Goal: Information Seeking & Learning: Learn about a topic

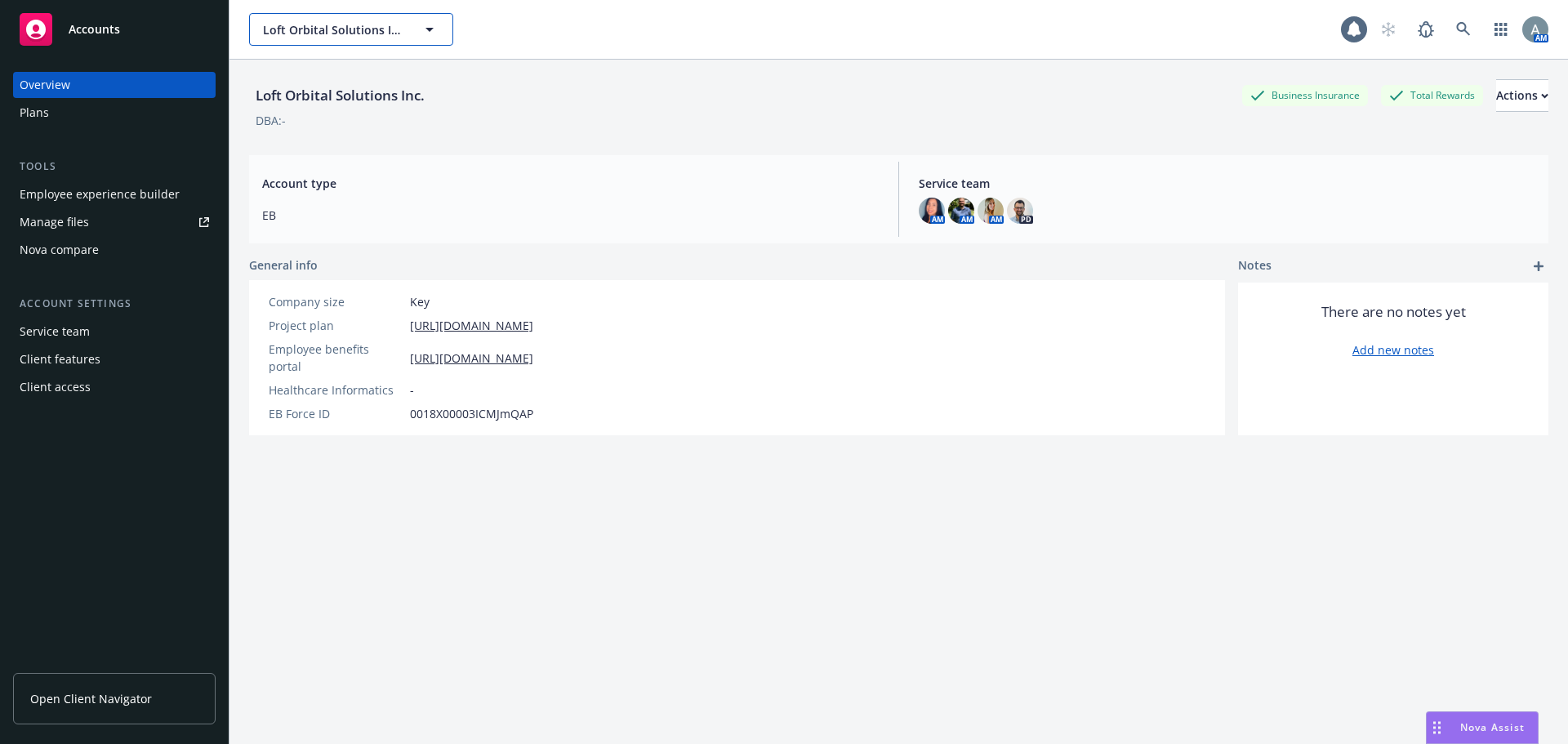
click at [424, 28] on icon "button" at bounding box center [429, 29] width 19 height 19
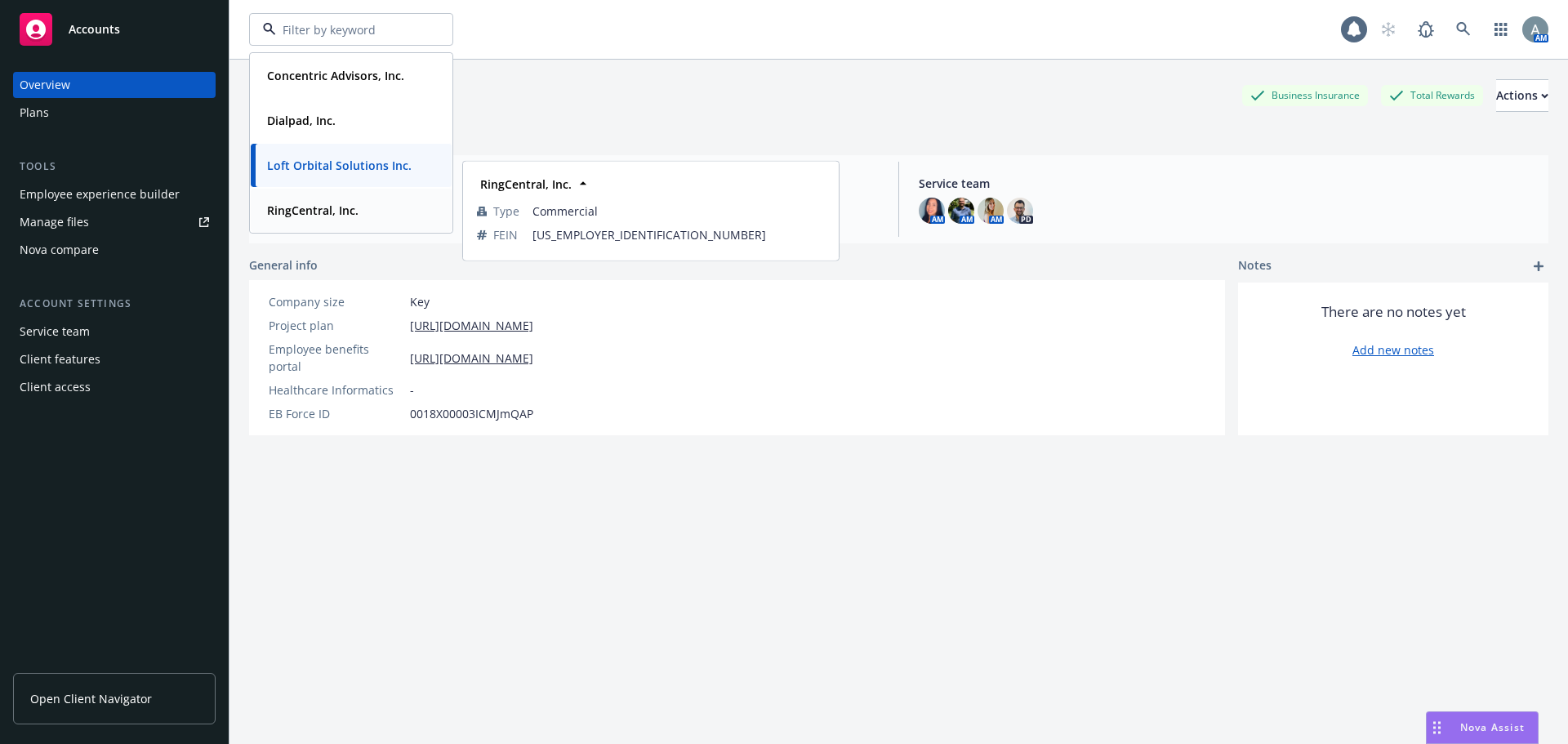
click at [371, 208] on div "RingCentral, Inc." at bounding box center [351, 210] width 181 height 24
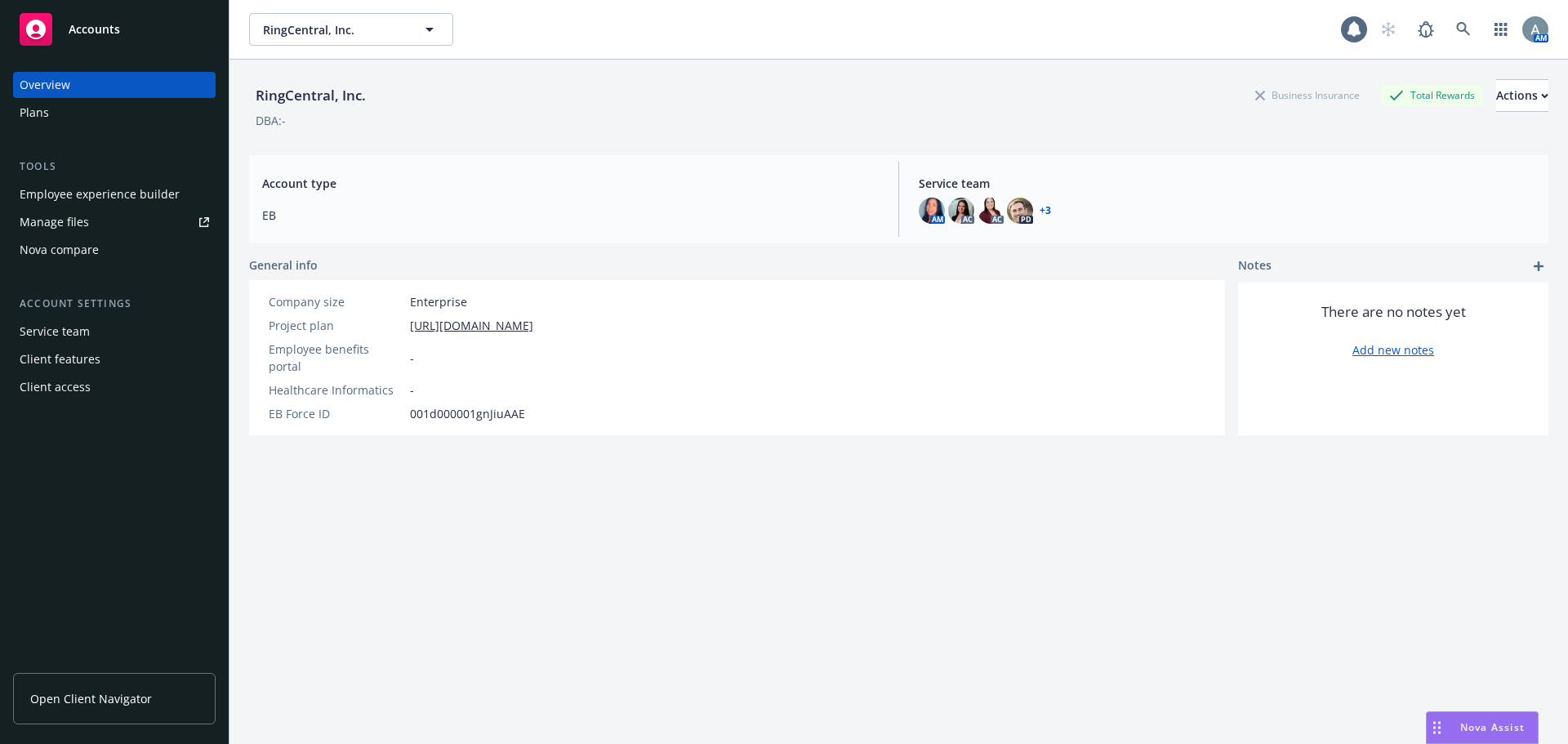
click at [1472, 726] on span "Nova Assist" at bounding box center [1492, 727] width 64 height 13
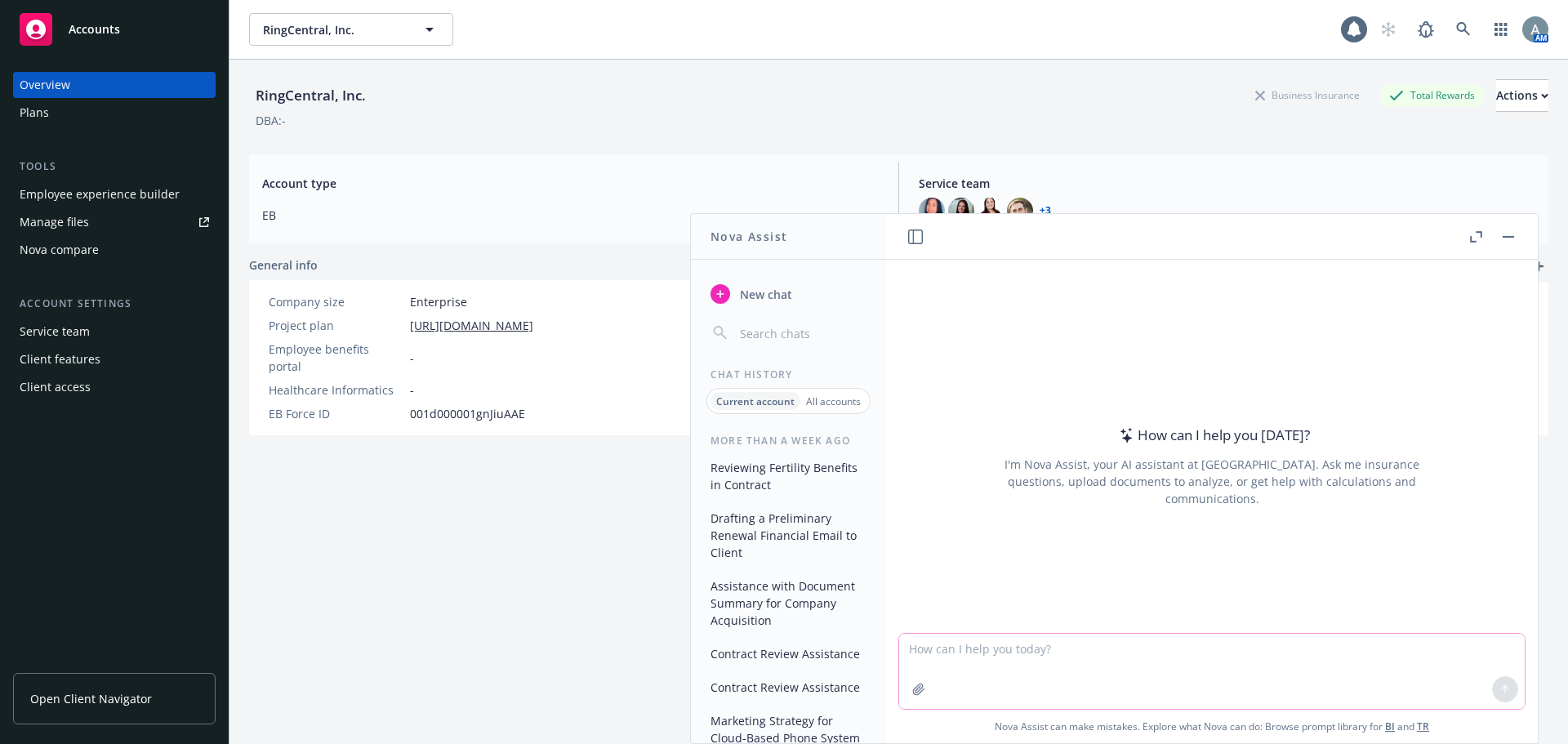
click at [1073, 679] on textarea at bounding box center [1212, 671] width 625 height 75
type textarea "can you review the summaries and outline fertility coverage"
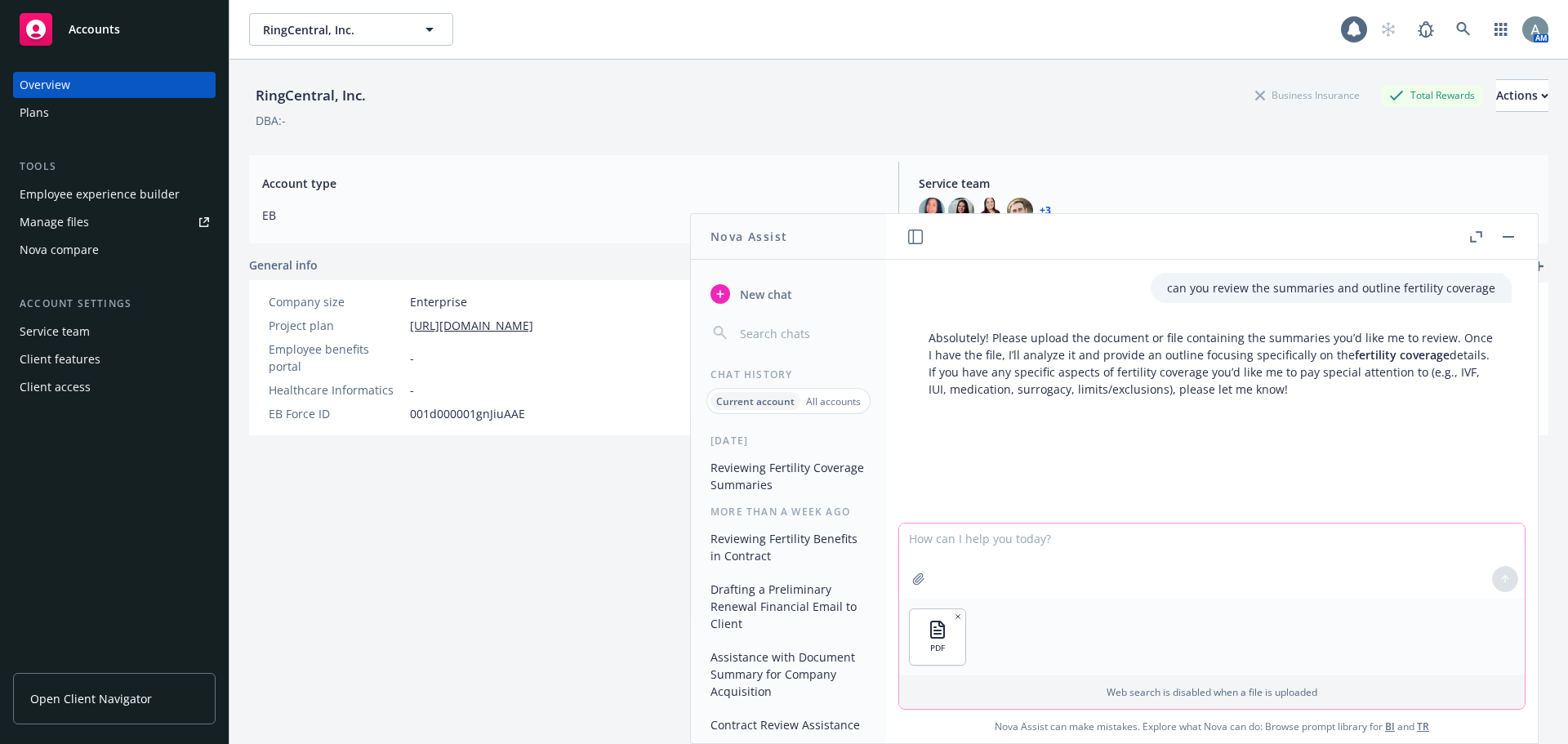
click at [979, 556] on textarea at bounding box center [1212, 561] width 625 height 75
click at [1047, 642] on div "PDF 2025 UHC PPO HSA SPD RingCentral.pdf (uploaded) 2025 UHC PPO HSA SPD RingCe…" at bounding box center [1212, 637] width 625 height 77
click at [954, 613] on icon "button" at bounding box center [958, 617] width 9 height 9
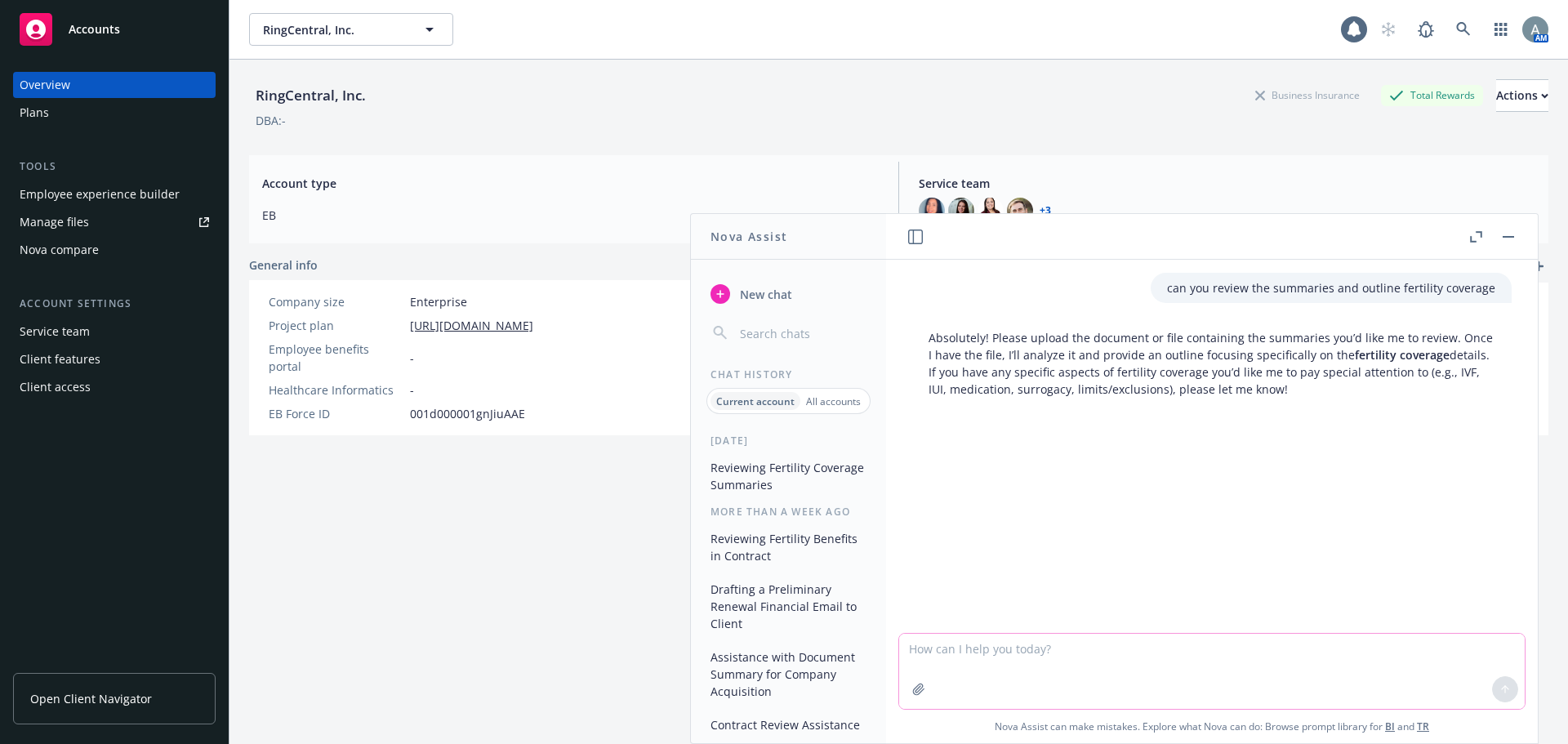
click at [1449, 655] on textarea at bounding box center [1212, 671] width 625 height 75
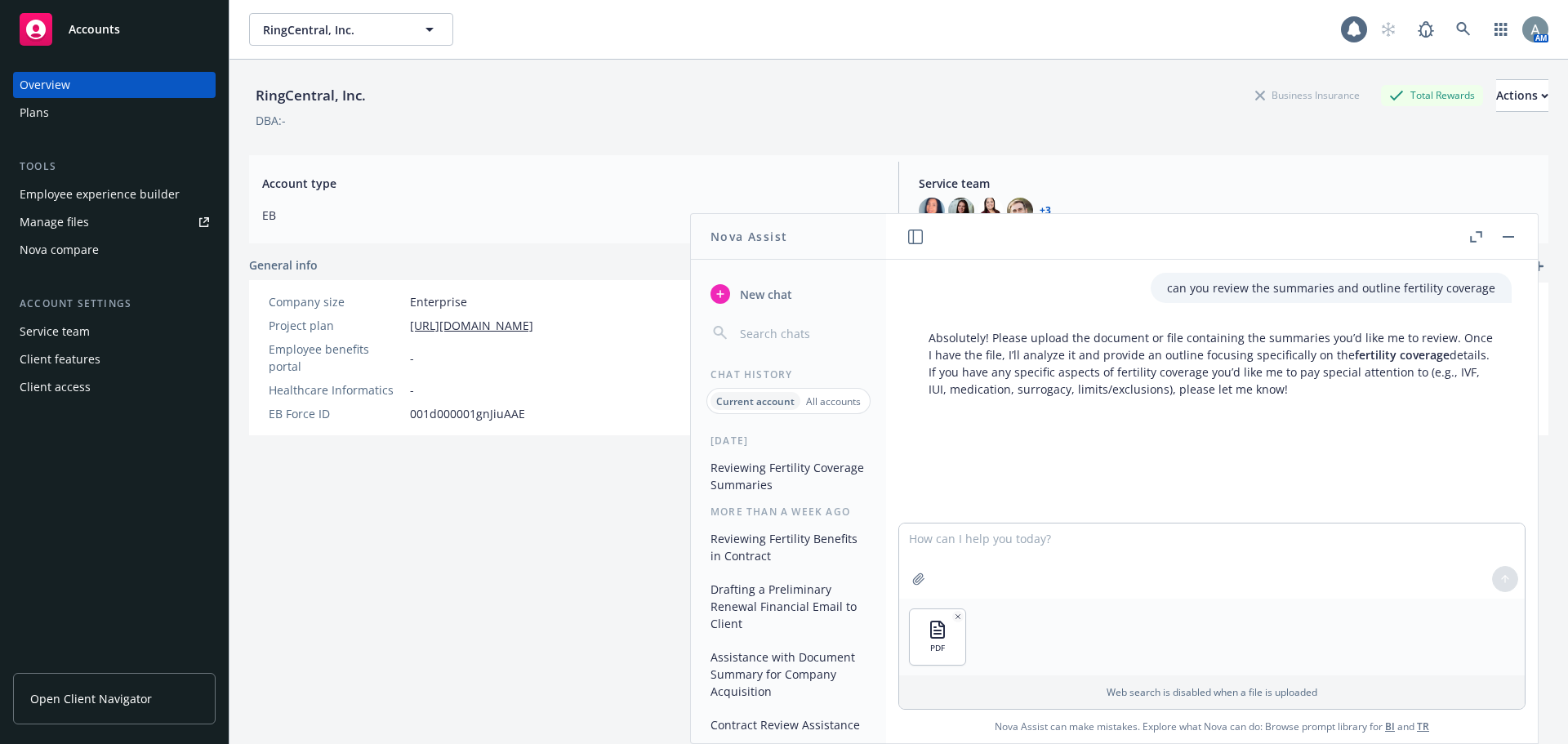
click at [1511, 579] on div at bounding box center [1505, 578] width 39 height 39
click at [1503, 579] on div at bounding box center [1505, 578] width 39 height 39
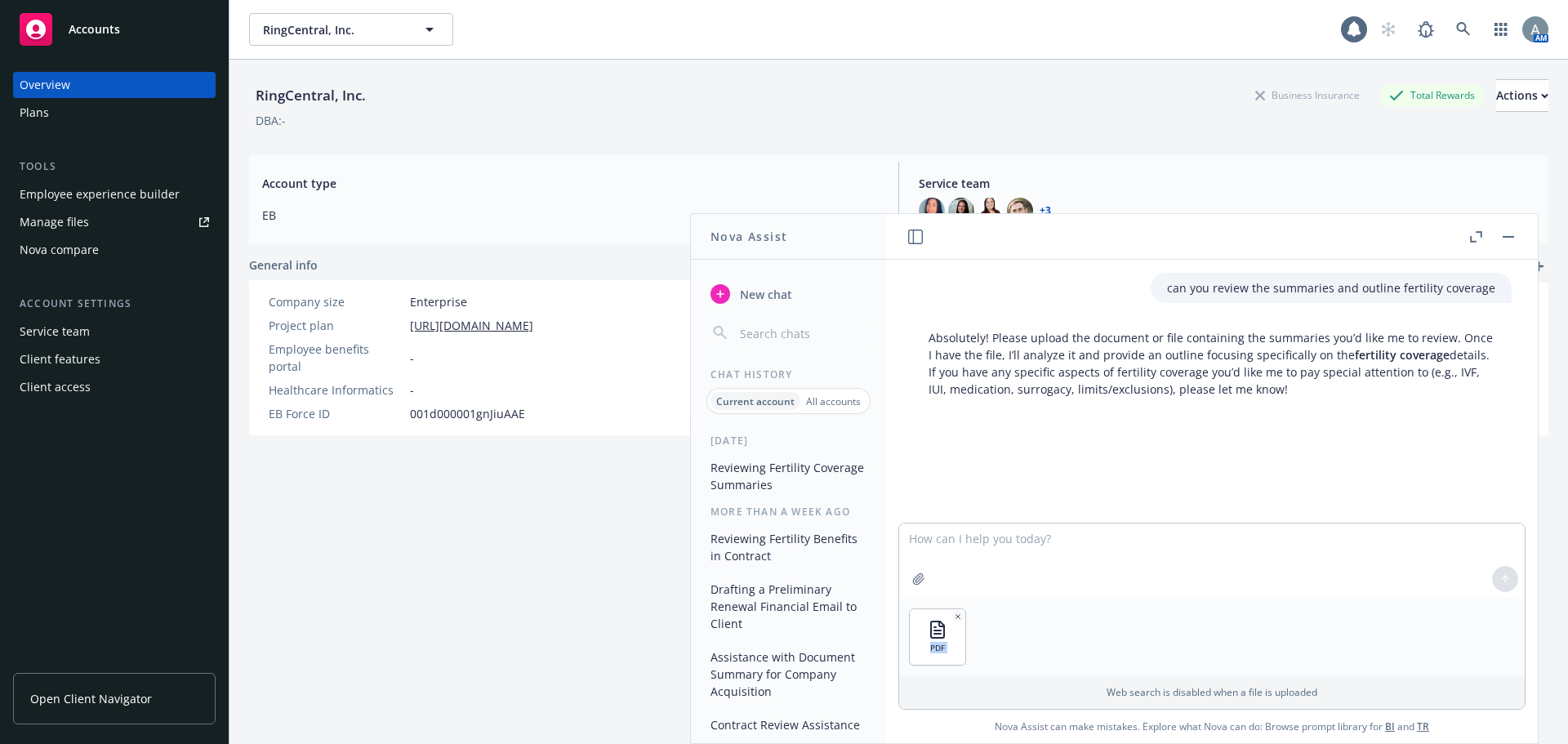
click at [1503, 579] on div at bounding box center [1505, 578] width 39 height 39
click at [1323, 566] on textarea at bounding box center [1212, 561] width 625 height 75
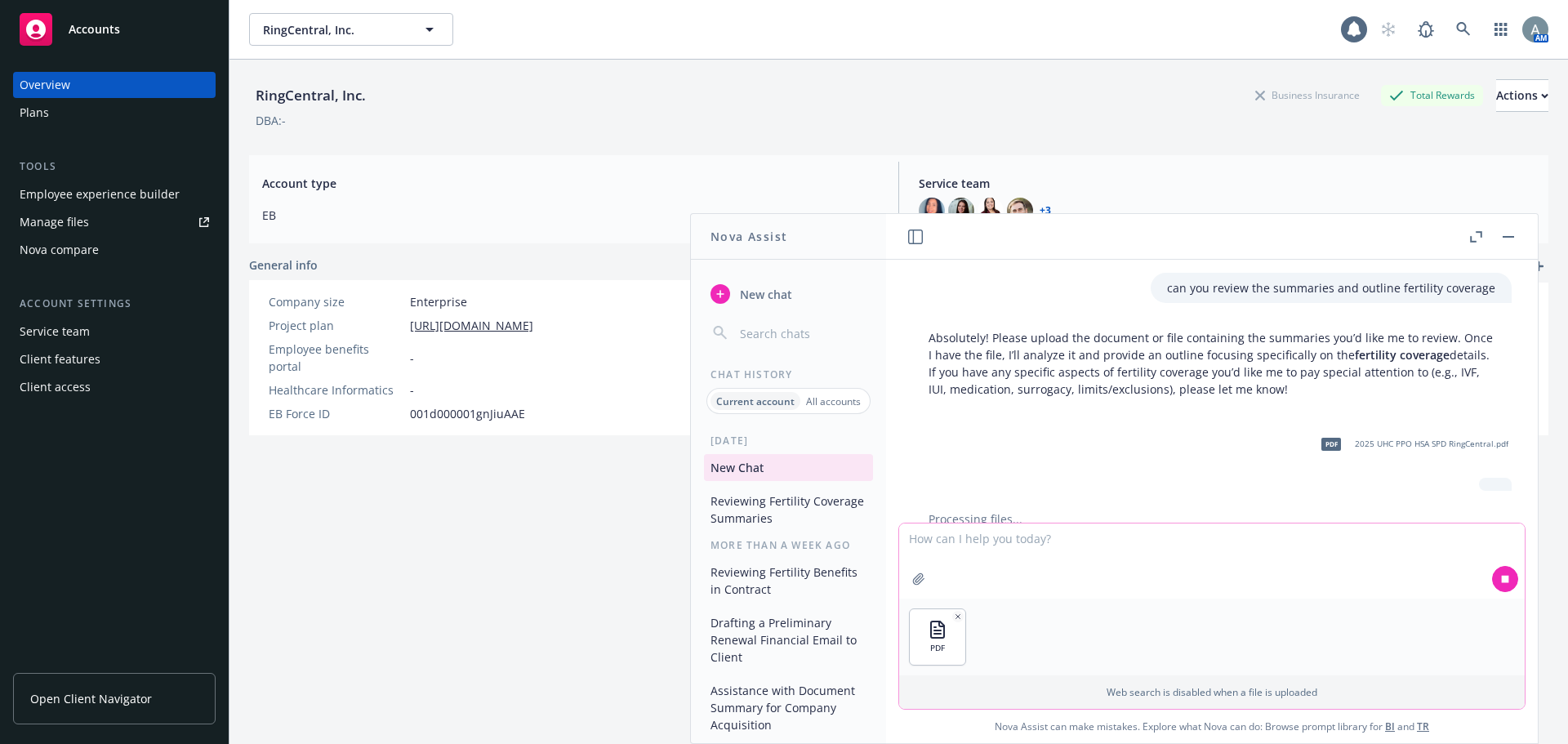
click at [971, 548] on textarea at bounding box center [1212, 561] width 625 height 75
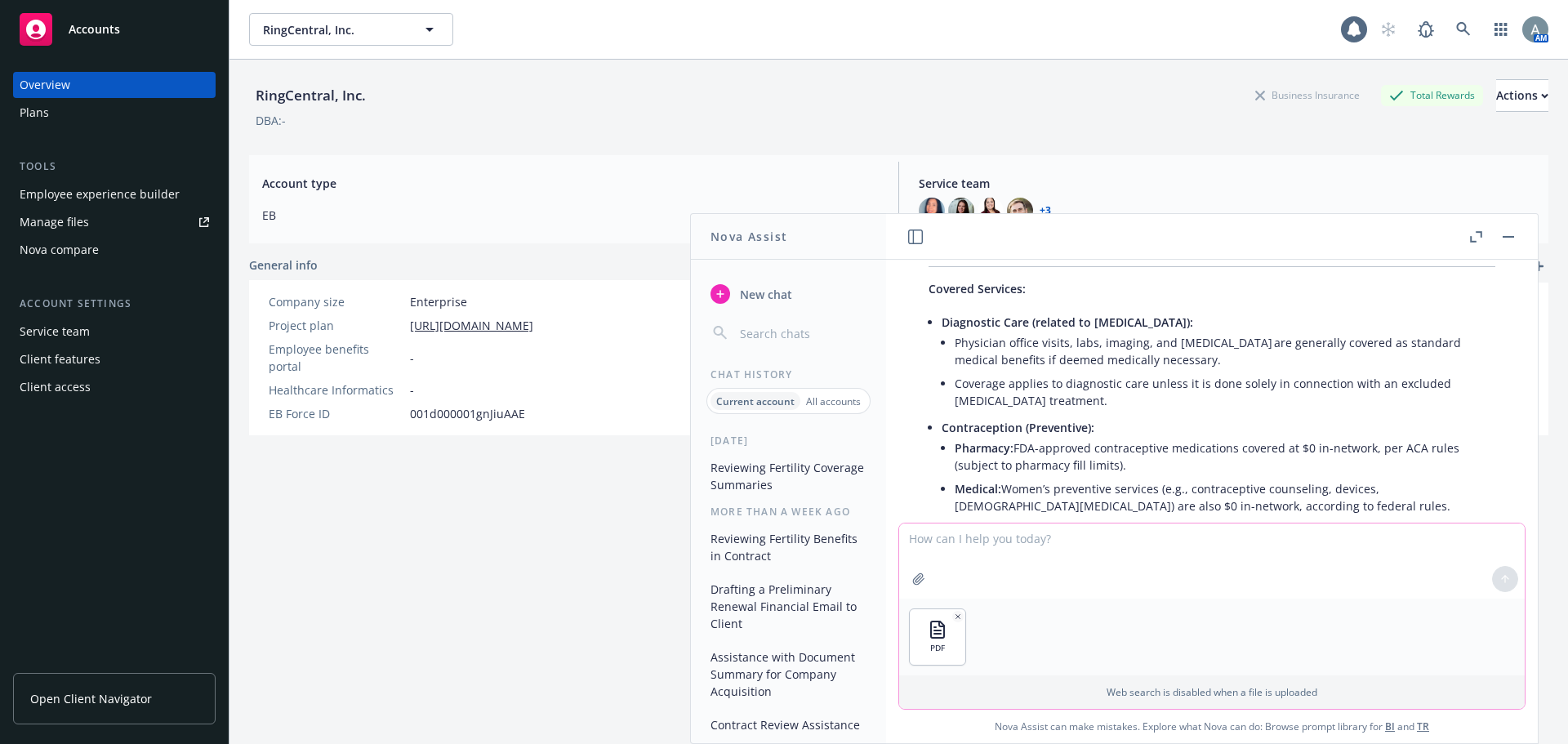
scroll to position [327, 0]
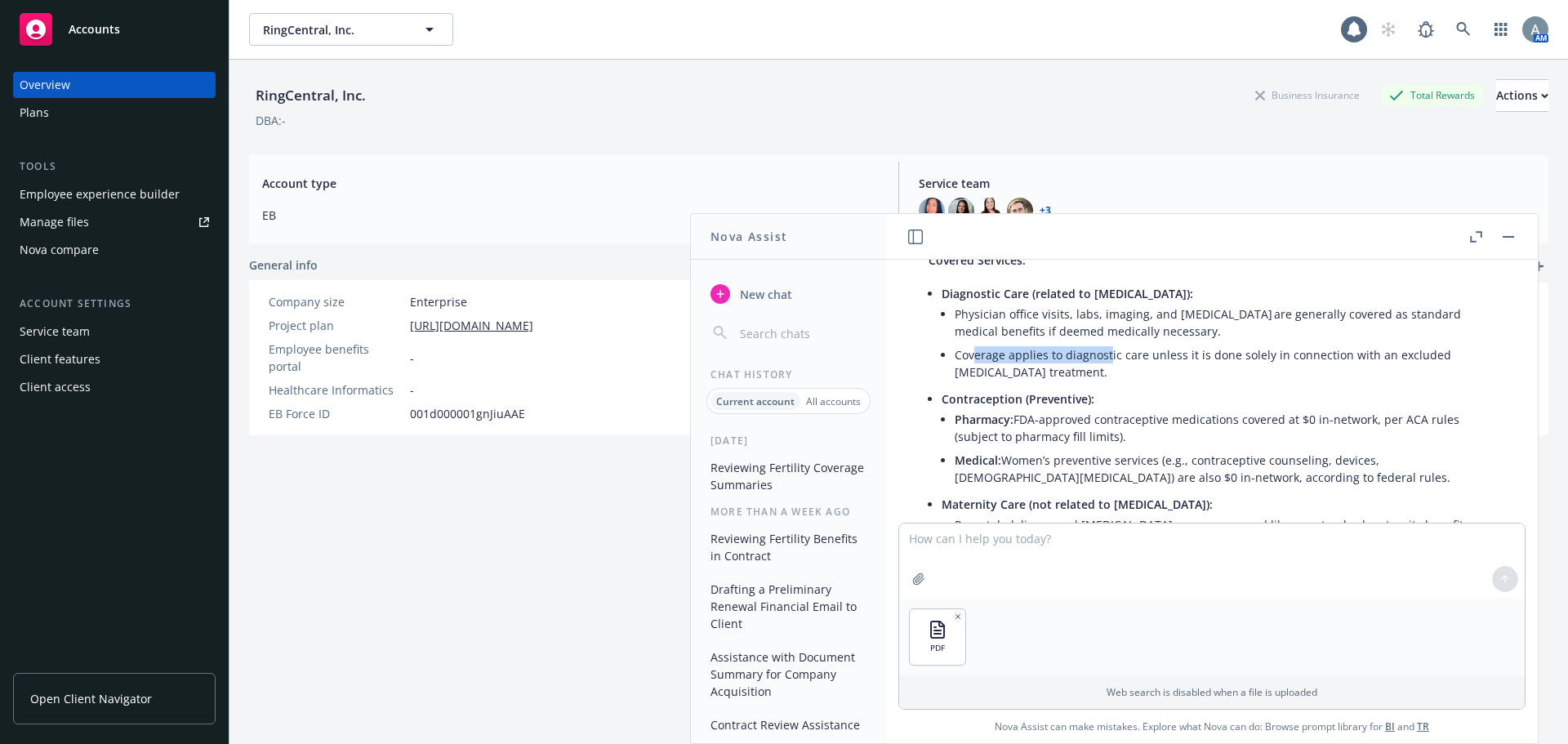
drag, startPoint x: 975, startPoint y: 360, endPoint x: 1122, endPoint y: 358, distance: 147.0
click at [1116, 358] on li "Coverage applies to diagnostic care unless it is done solely in connection with…" at bounding box center [1225, 363] width 540 height 41
click at [1190, 358] on li "Coverage applies to diagnostic care unless it is done solely in connection with…" at bounding box center [1225, 363] width 540 height 41
drag, startPoint x: 967, startPoint y: 357, endPoint x: 1145, endPoint y: 354, distance: 178.0
click at [1126, 354] on li "Coverage applies to diagnostic care unless it is done solely in connection with…" at bounding box center [1225, 363] width 540 height 41
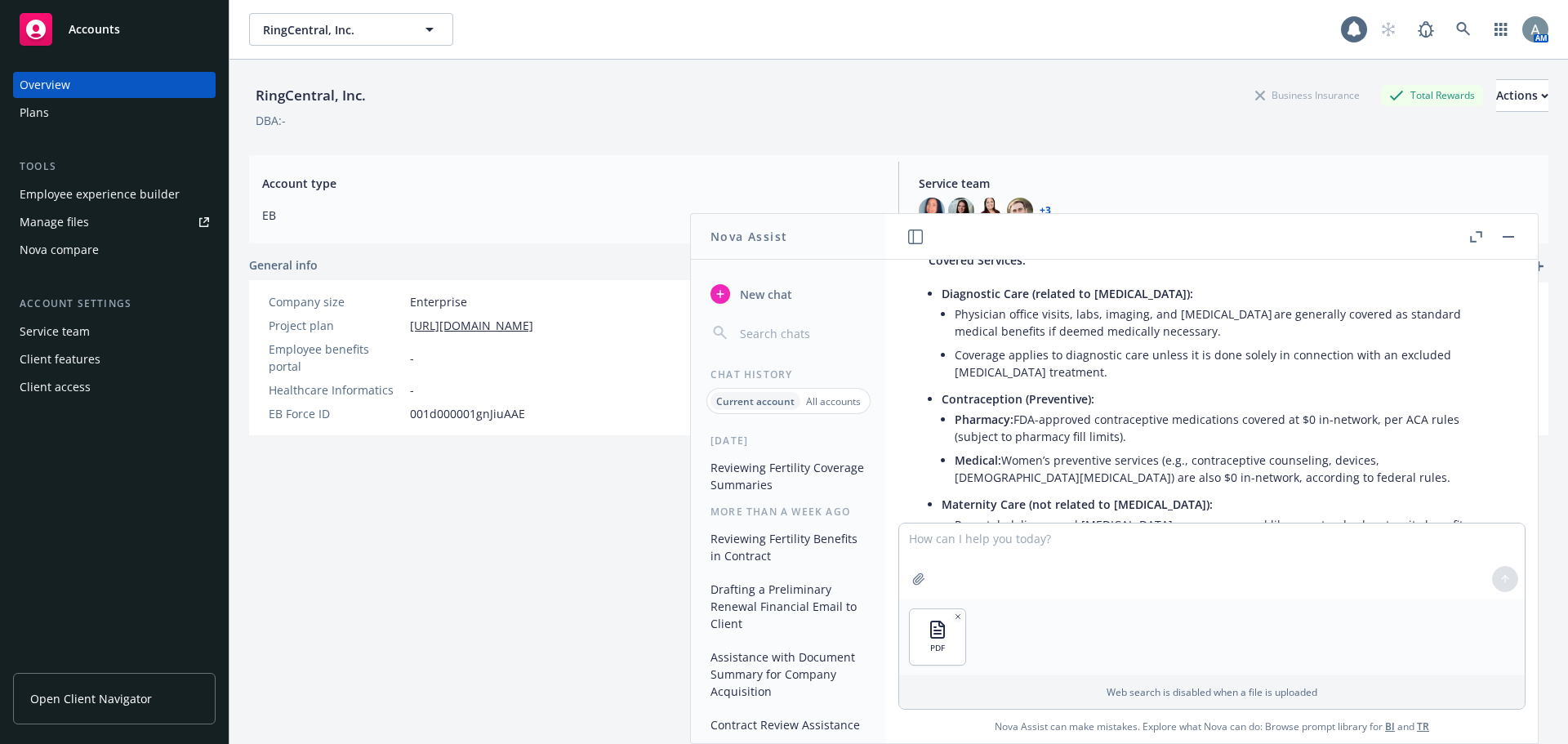
click at [1221, 352] on li "Coverage applies to diagnostic care unless it is done solely in connection with…" at bounding box center [1225, 363] width 540 height 41
drag, startPoint x: 1131, startPoint y: 356, endPoint x: 1297, endPoint y: 354, distance: 166.0
click at [1222, 355] on li "Coverage applies to diagnostic care unless it is done solely in connection with…" at bounding box center [1225, 363] width 540 height 41
click at [1298, 354] on li "Coverage applies to diagnostic care unless it is done solely in connection with…" at bounding box center [1225, 363] width 540 height 41
drag, startPoint x: 1191, startPoint y: 359, endPoint x: 1408, endPoint y: 356, distance: 217.0
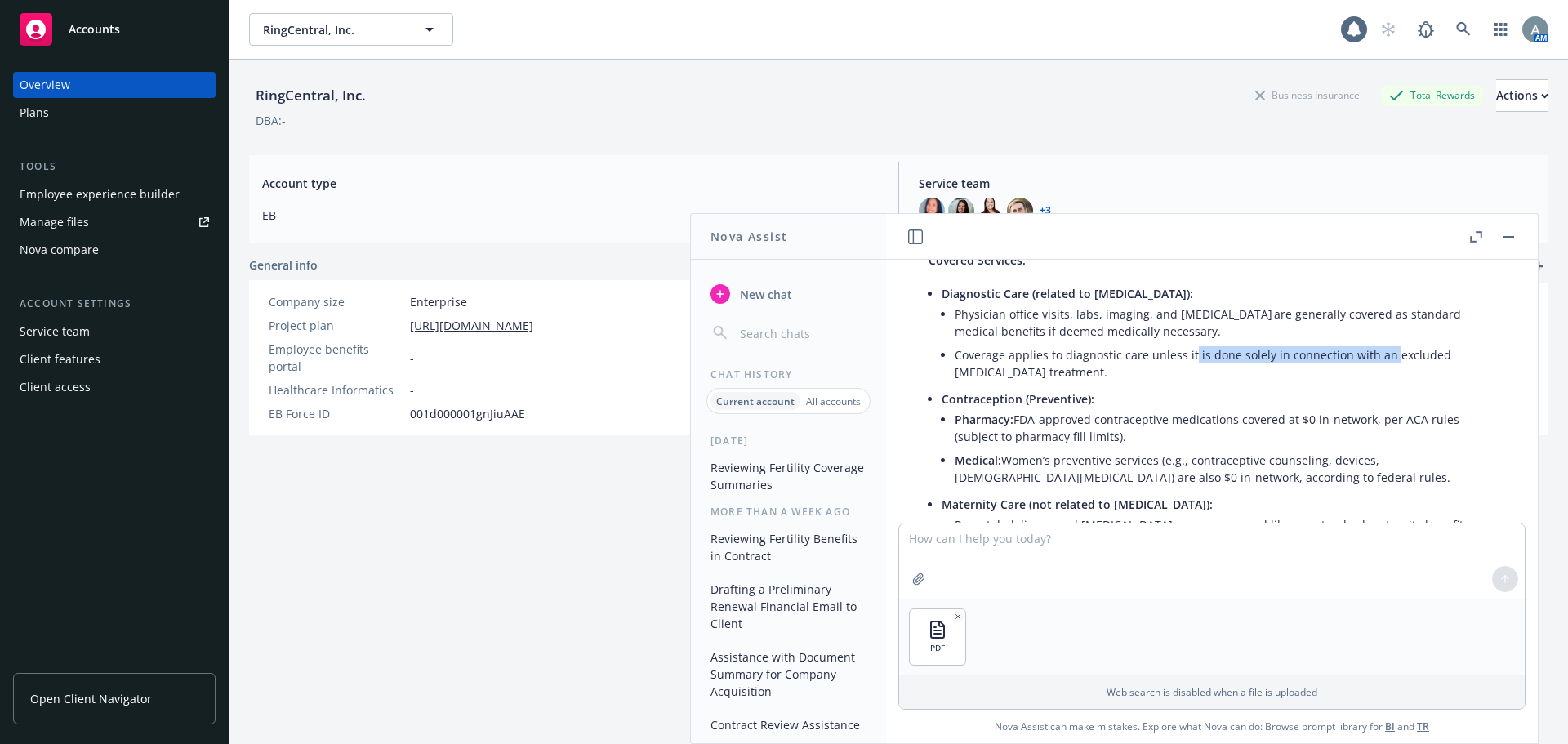
click at [1405, 356] on li "Coverage applies to diagnostic care unless it is done solely in connection with…" at bounding box center [1225, 363] width 540 height 41
click at [1415, 355] on li "Coverage applies to diagnostic care unless it is done solely in connection with…" at bounding box center [1225, 363] width 540 height 41
drag, startPoint x: 965, startPoint y: 374, endPoint x: 1071, endPoint y: 376, distance: 106.0
click at [1071, 376] on li "Coverage applies to diagnostic care unless it is done solely in connection with…" at bounding box center [1225, 363] width 540 height 41
click at [1085, 374] on li "Coverage applies to diagnostic care unless it is done solely in connection with…" at bounding box center [1225, 363] width 540 height 41
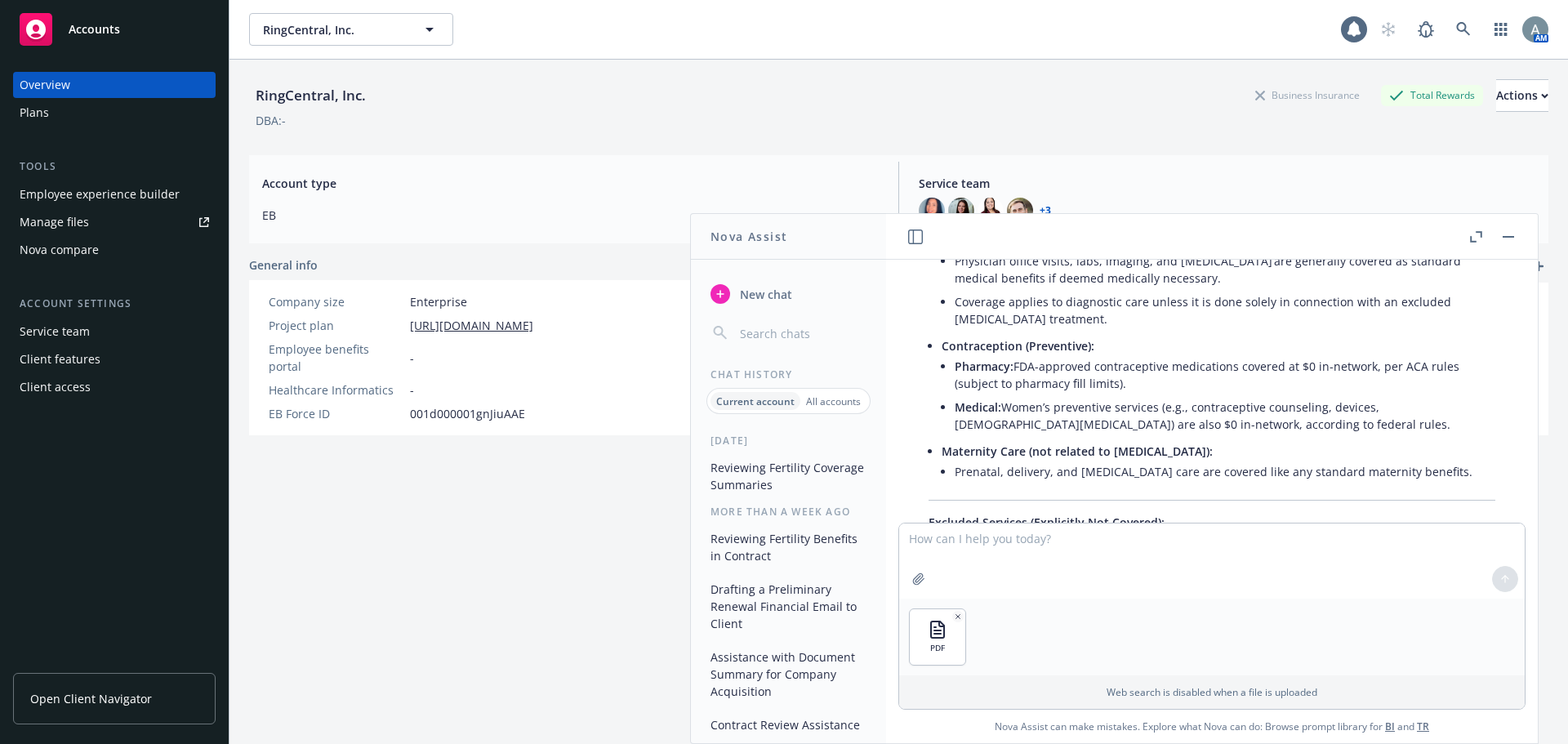
scroll to position [408, 0]
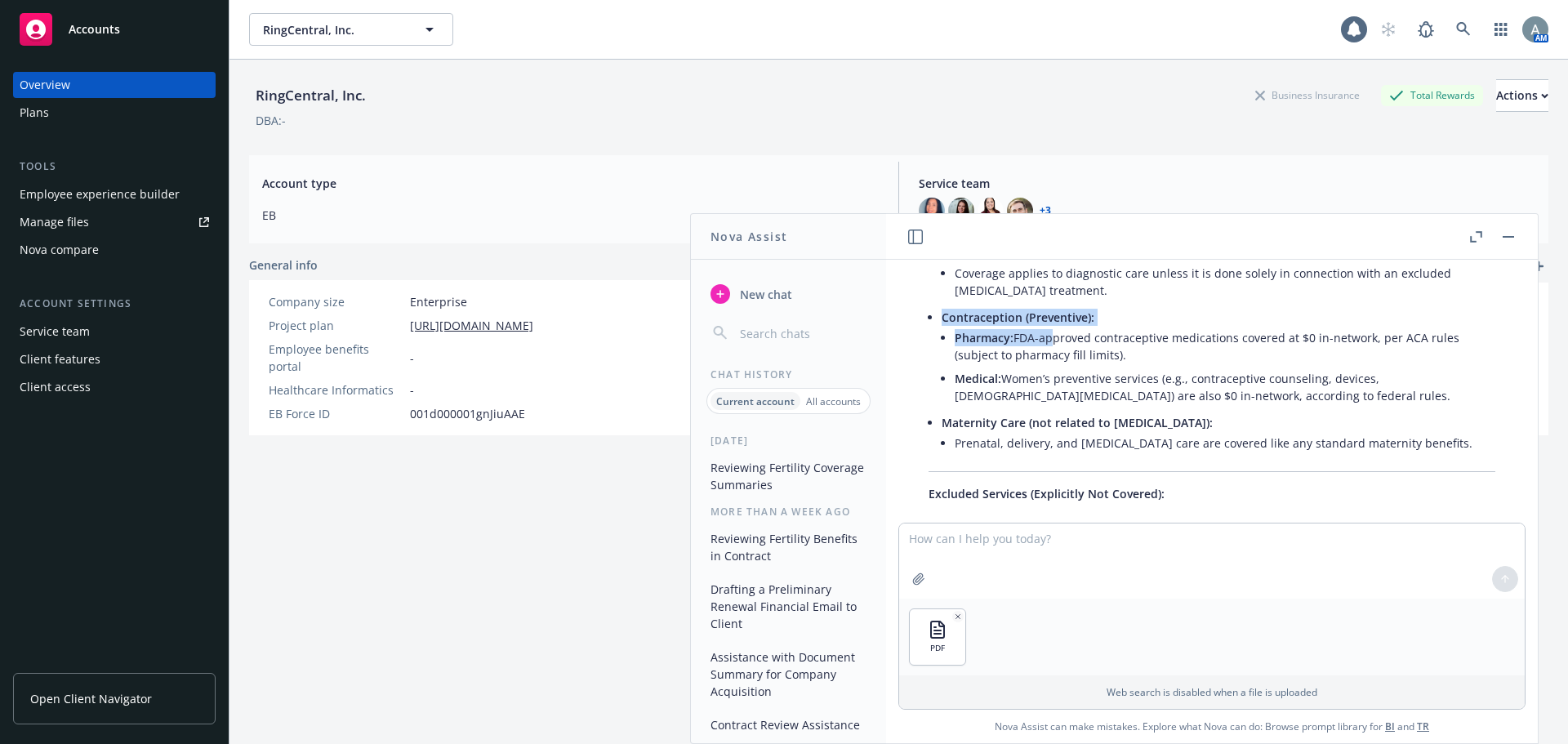
drag, startPoint x: 960, startPoint y: 325, endPoint x: 1051, endPoint y: 327, distance: 91.0
click at [1048, 328] on li "Contraception (Preventive): Pharmacy: FDA-approved contraceptive medications co…" at bounding box center [1218, 358] width 554 height 105
click at [1081, 352] on li "Pharmacy: FDA-approved contraceptive medications covered at $0 in-network, per …" at bounding box center [1225, 346] width 540 height 41
drag, startPoint x: 947, startPoint y: 317, endPoint x: 1098, endPoint y: 313, distance: 151.1
click at [1095, 313] on li "Contraception (Preventive): Pharmacy: FDA-approved contraceptive medications co…" at bounding box center [1218, 358] width 554 height 105
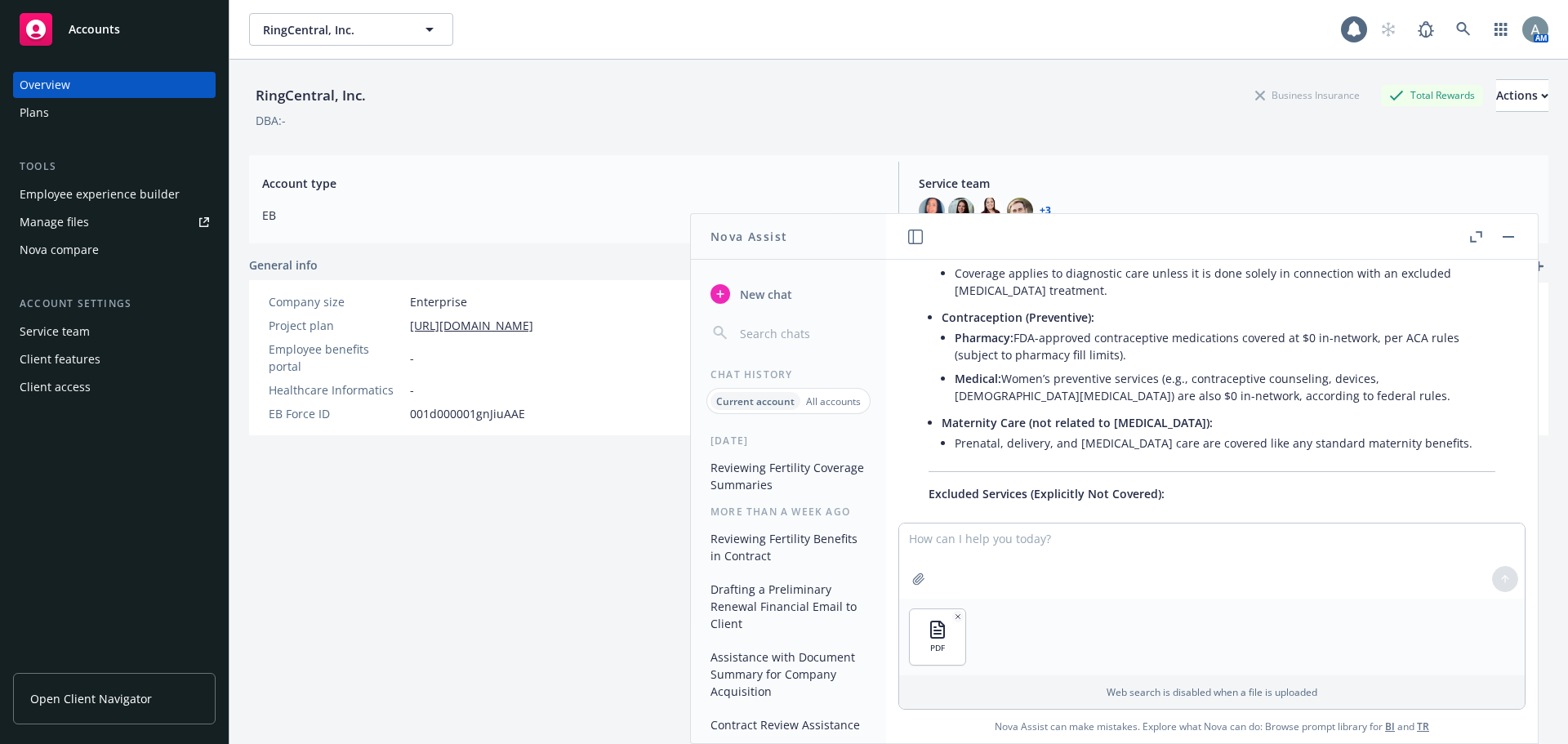
click at [1121, 314] on li "Contraception (Preventive): Pharmacy: FDA-approved contraceptive medications co…" at bounding box center [1218, 358] width 554 height 105
drag, startPoint x: 1019, startPoint y: 345, endPoint x: 1342, endPoint y: 342, distance: 323.0
click at [1313, 342] on li "Pharmacy: FDA-approved contraceptive medications covered at $0 in-network, per …" at bounding box center [1225, 346] width 540 height 41
click at [1352, 345] on li "Pharmacy: FDA-approved contraceptive medications covered at $0 in-network, per …" at bounding box center [1225, 346] width 540 height 41
drag, startPoint x: 1030, startPoint y: 384, endPoint x: 1355, endPoint y: 389, distance: 325.0
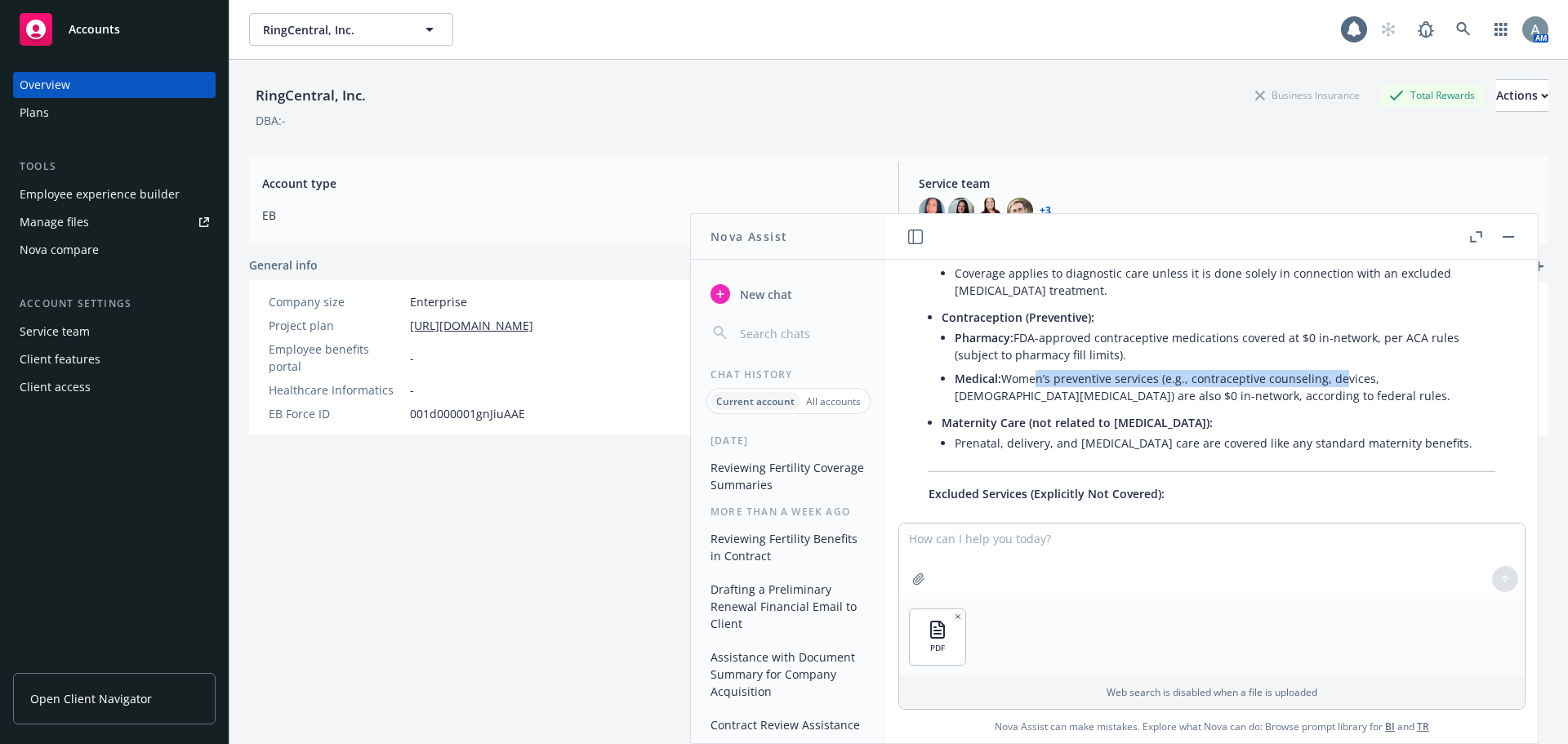
click at [1345, 386] on li "Medical: Women’s preventive services (e.g., contraceptive counseling, devices, …" at bounding box center [1225, 387] width 540 height 41
click at [1300, 397] on li "Medical: Women’s preventive services (e.g., contraceptive counseling, devices, …" at bounding box center [1225, 387] width 540 height 41
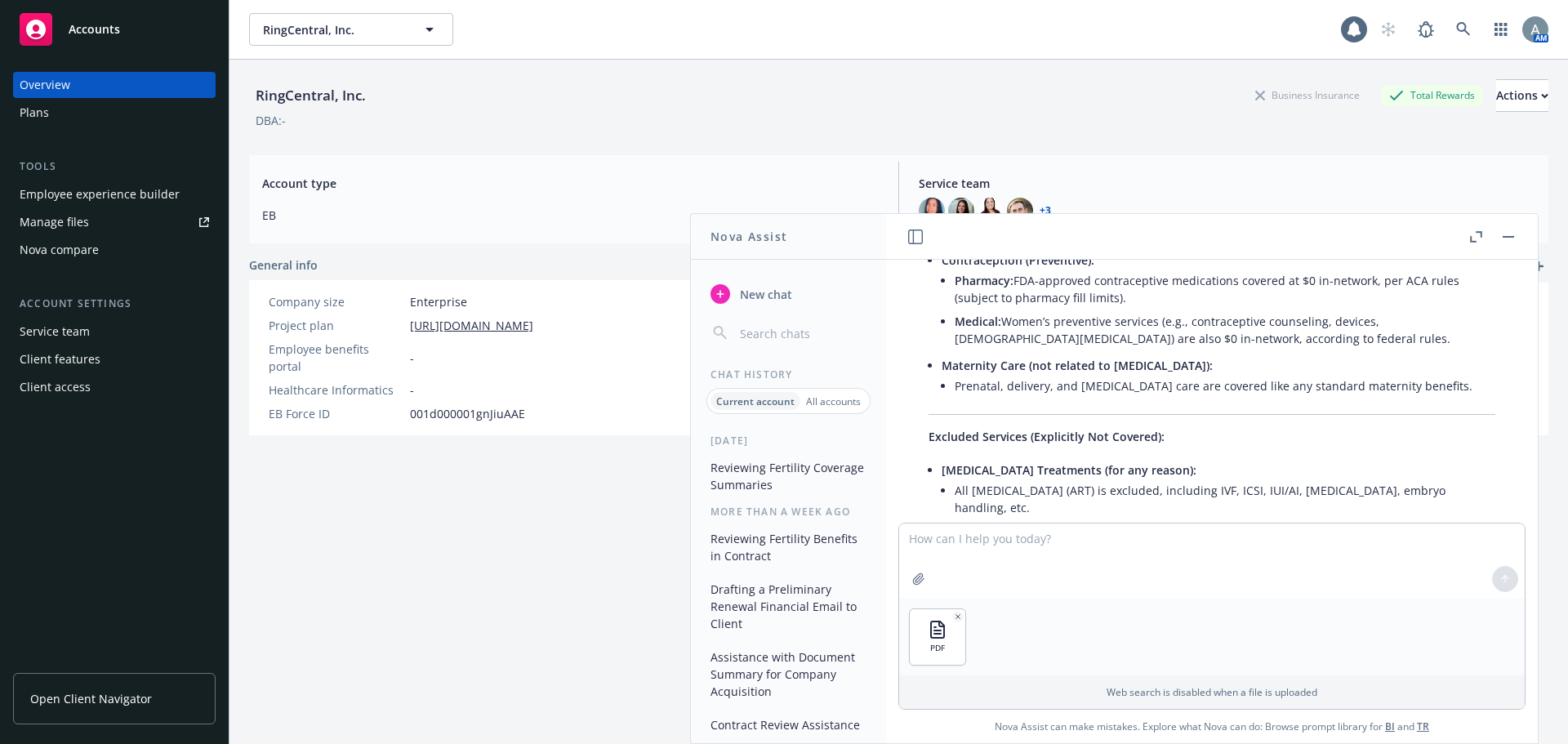
scroll to position [490, 0]
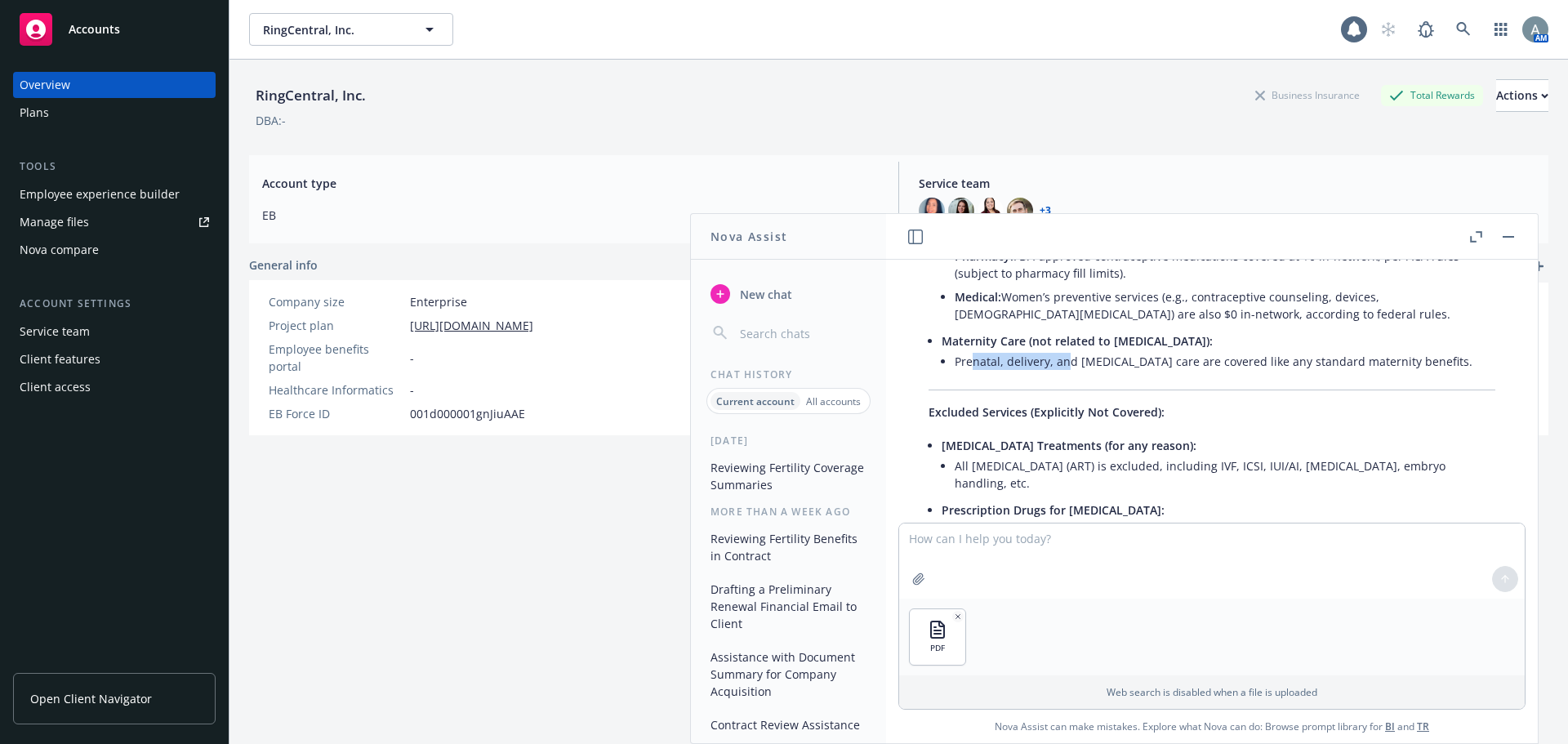
drag, startPoint x: 974, startPoint y: 371, endPoint x: 1141, endPoint y: 362, distance: 167.2
click at [1102, 363] on li "Prenatal, delivery, and [MEDICAL_DATA] care are covered like any standard mater…" at bounding box center [1225, 361] width 540 height 24
click at [1184, 362] on li "Prenatal, delivery, and [MEDICAL_DATA] care are covered like any standard mater…" at bounding box center [1225, 361] width 540 height 24
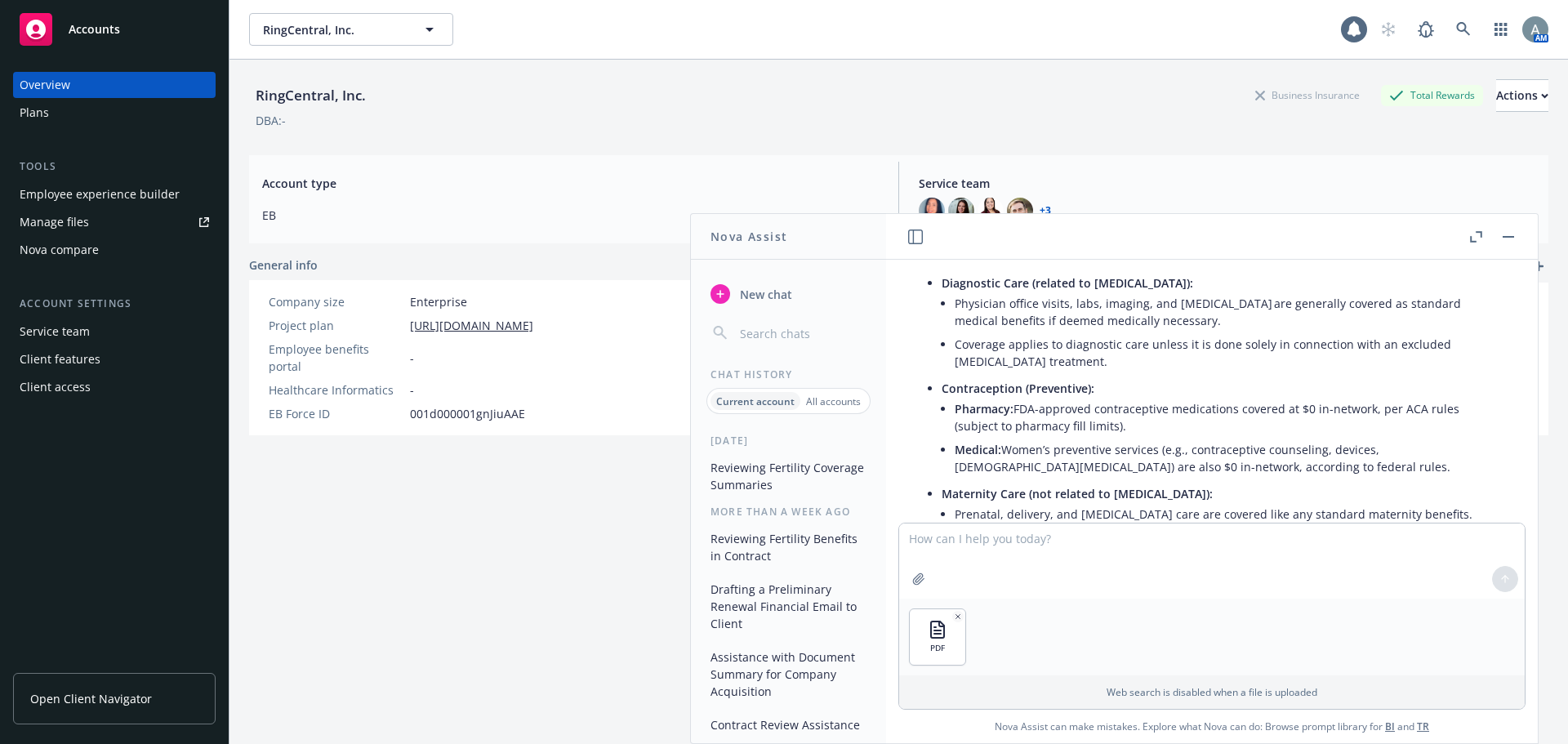
scroll to position [327, 0]
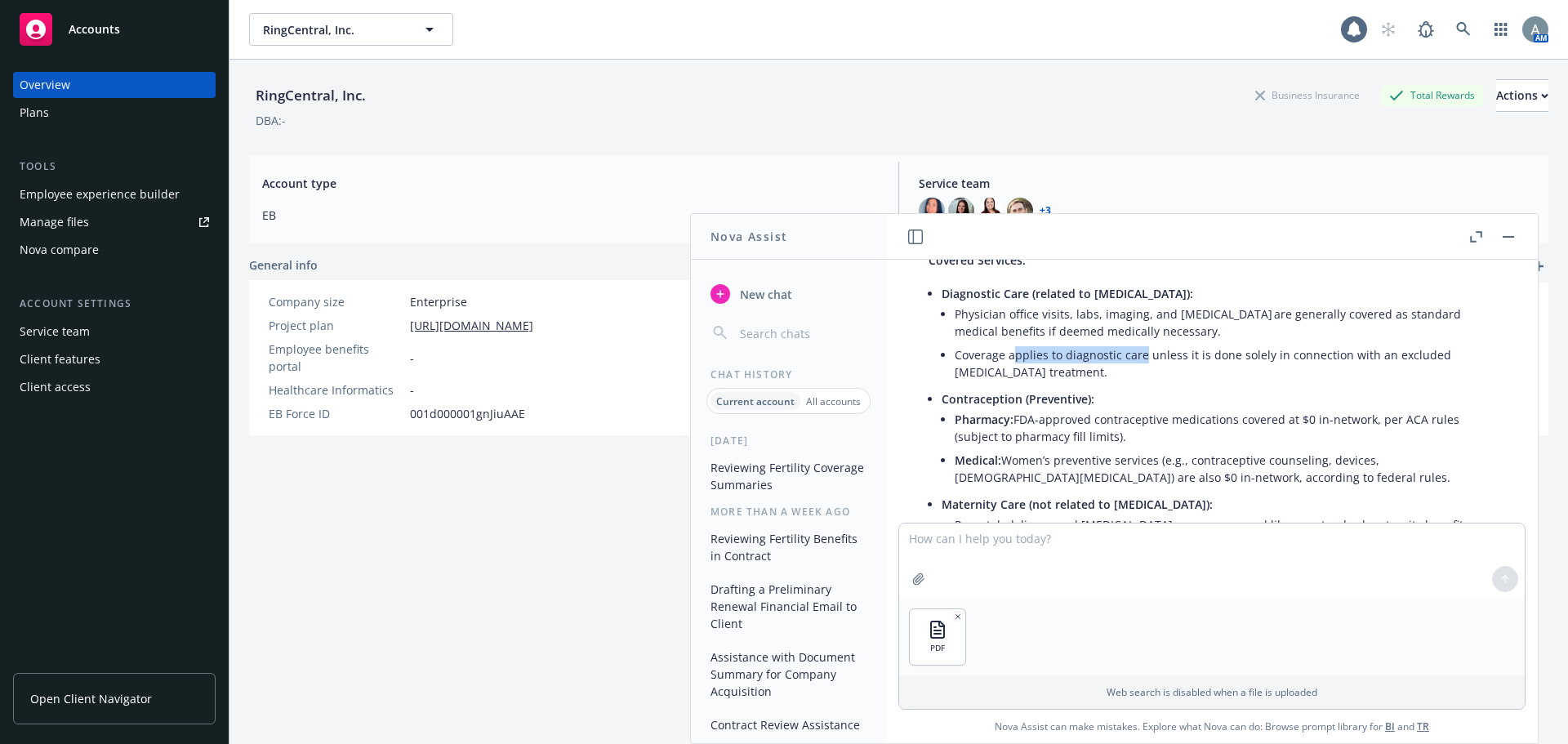
drag, startPoint x: 1016, startPoint y: 355, endPoint x: 1188, endPoint y: 359, distance: 172.0
click at [1148, 357] on li "Coverage applies to diagnostic care unless it is done solely in connection with…" at bounding box center [1225, 363] width 540 height 41
click at [1206, 361] on li "Coverage applies to diagnostic care unless it is done solely in connection with…" at bounding box center [1225, 363] width 540 height 41
drag, startPoint x: 1148, startPoint y: 360, endPoint x: 1408, endPoint y: 360, distance: 260.0
click at [1349, 360] on li "Coverage applies to diagnostic care unless it is done solely in connection with…" at bounding box center [1225, 363] width 540 height 41
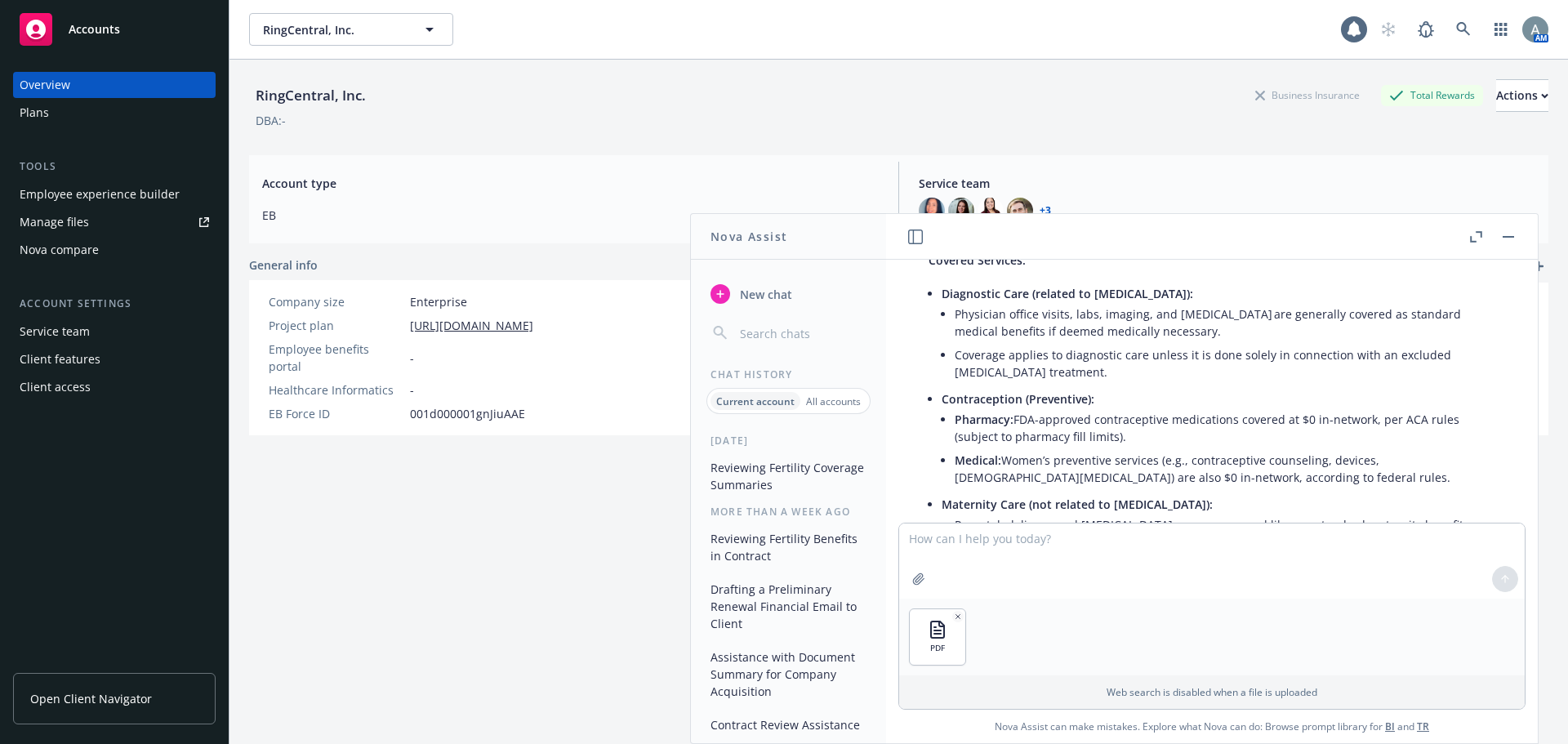
click at [1408, 360] on li "Coverage applies to diagnostic care unless it is done solely in connection with…" at bounding box center [1225, 363] width 540 height 41
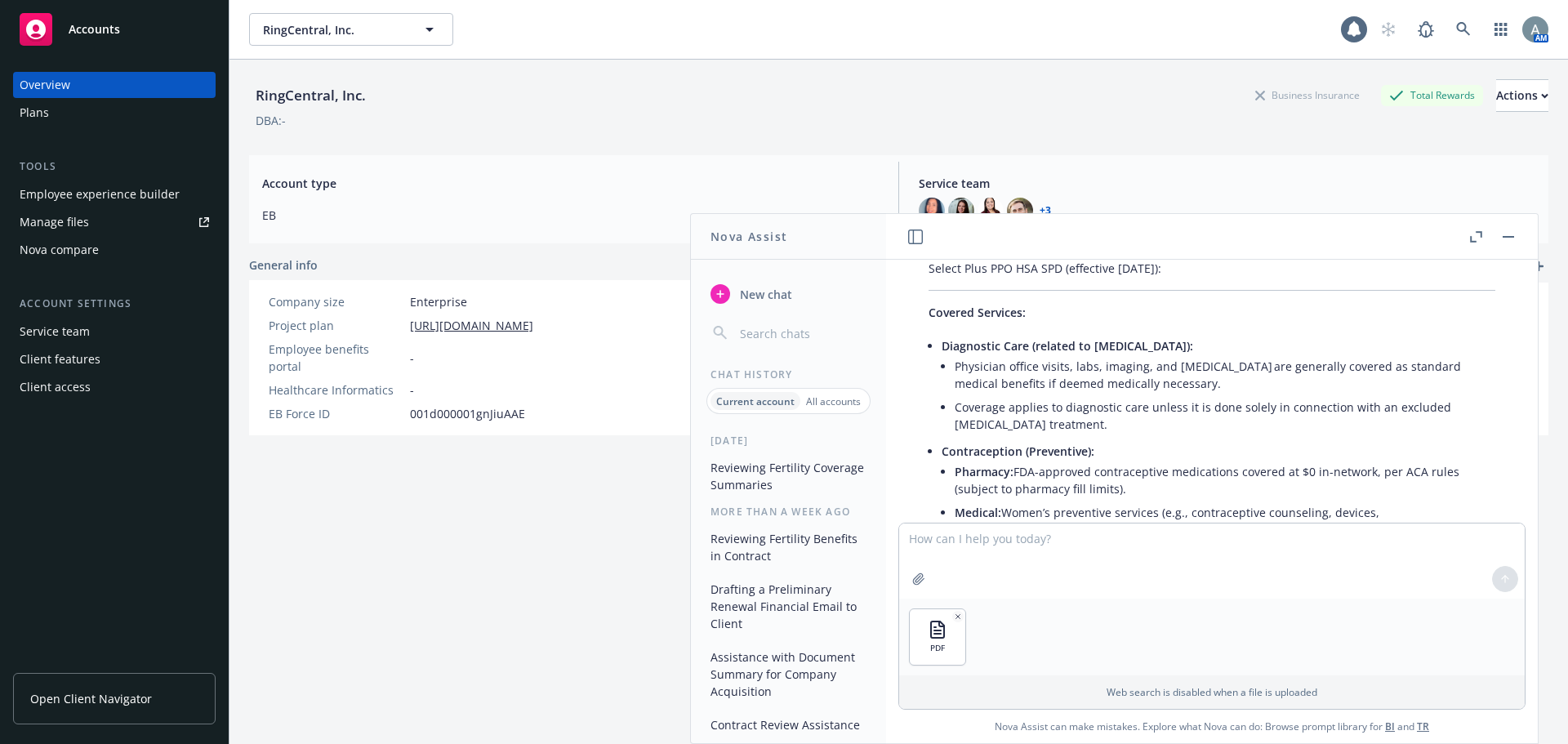
scroll to position [245, 0]
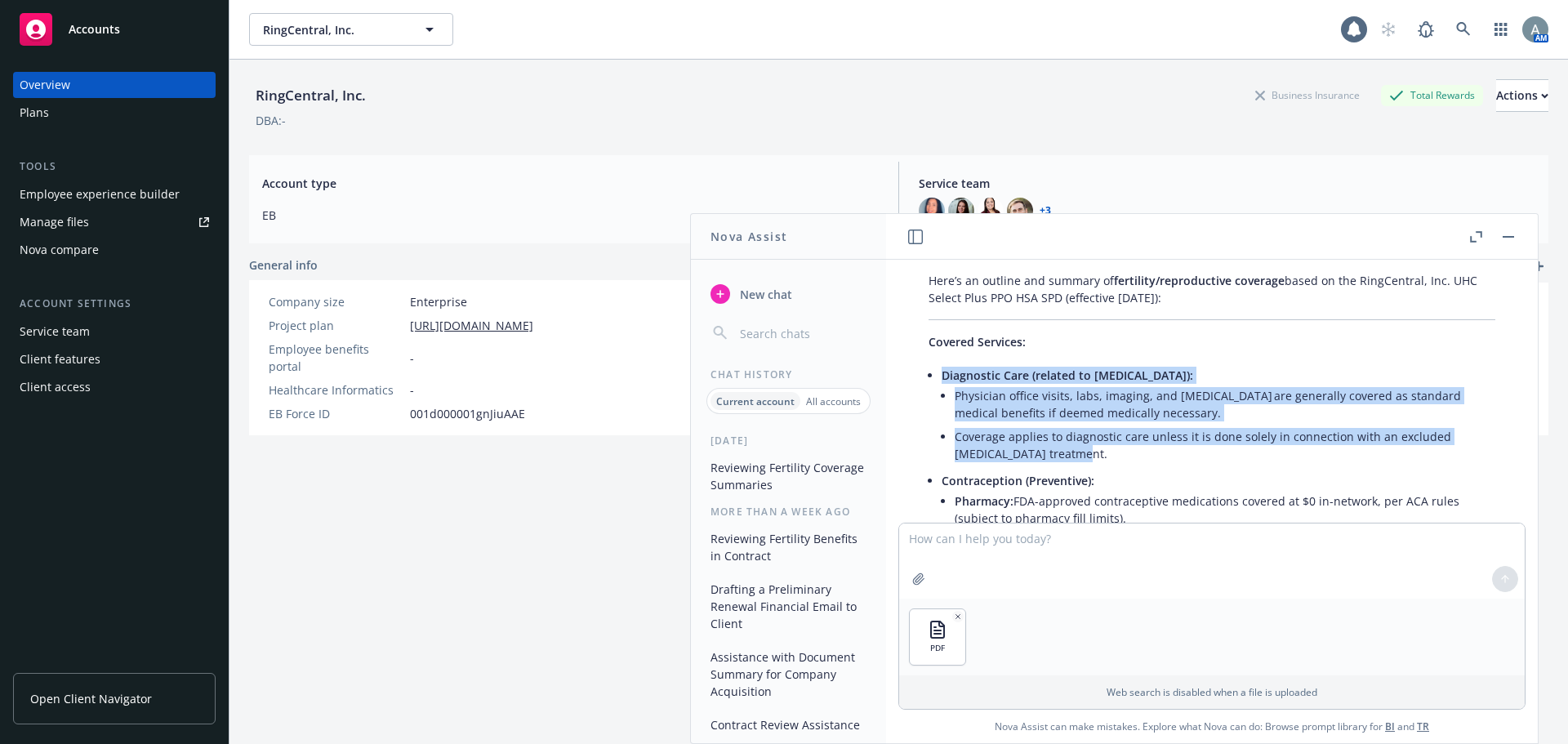
drag, startPoint x: 1084, startPoint y: 460, endPoint x: 929, endPoint y: 374, distance: 177.3
click at [942, 374] on li "Diagnostic Care (related to [MEDICAL_DATA]): Physician office visits, labs, ima…" at bounding box center [1218, 416] width 554 height 105
click at [1067, 435] on li "Coverage applies to diagnostic care unless it is done solely in connection with…" at bounding box center [1225, 444] width 540 height 41
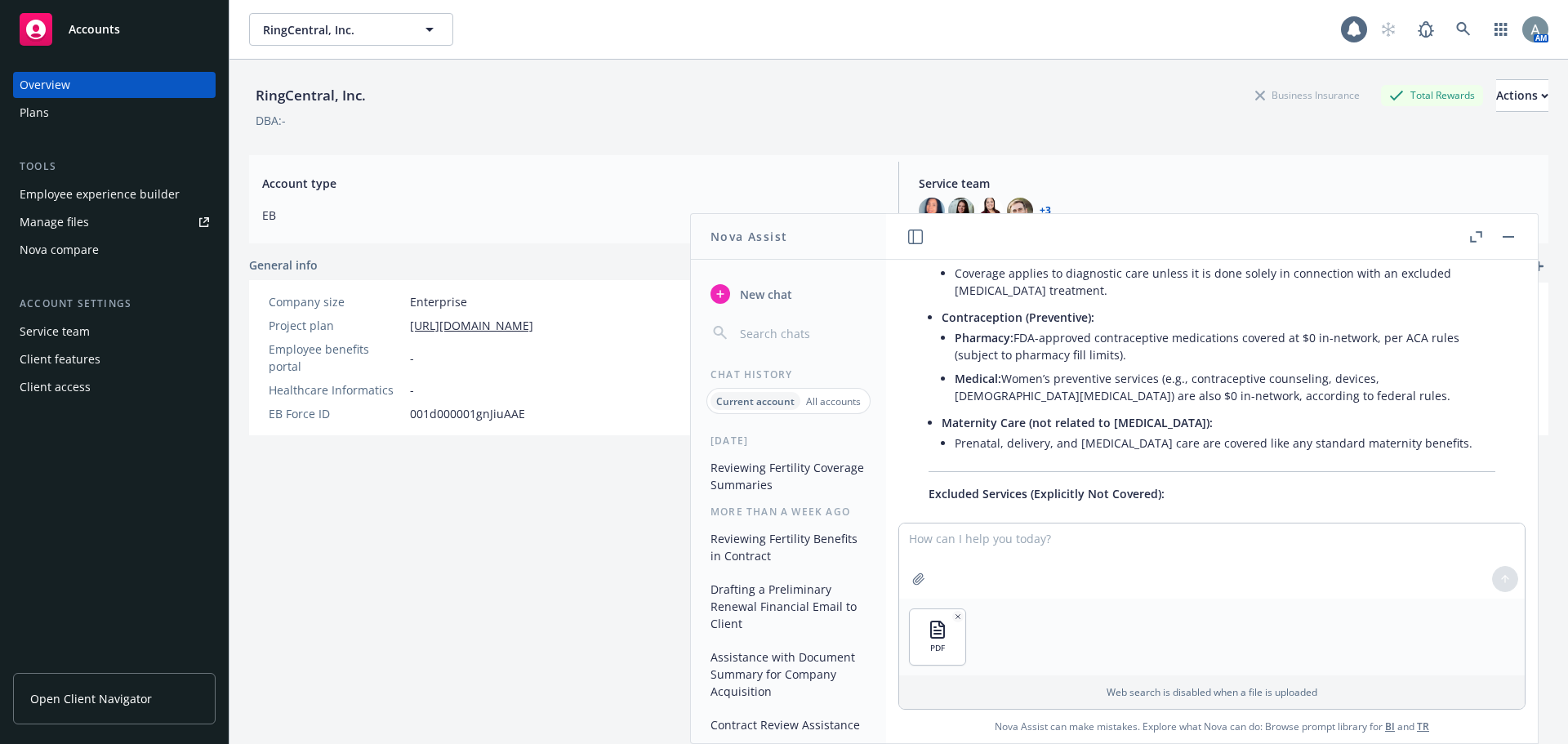
scroll to position [572, 0]
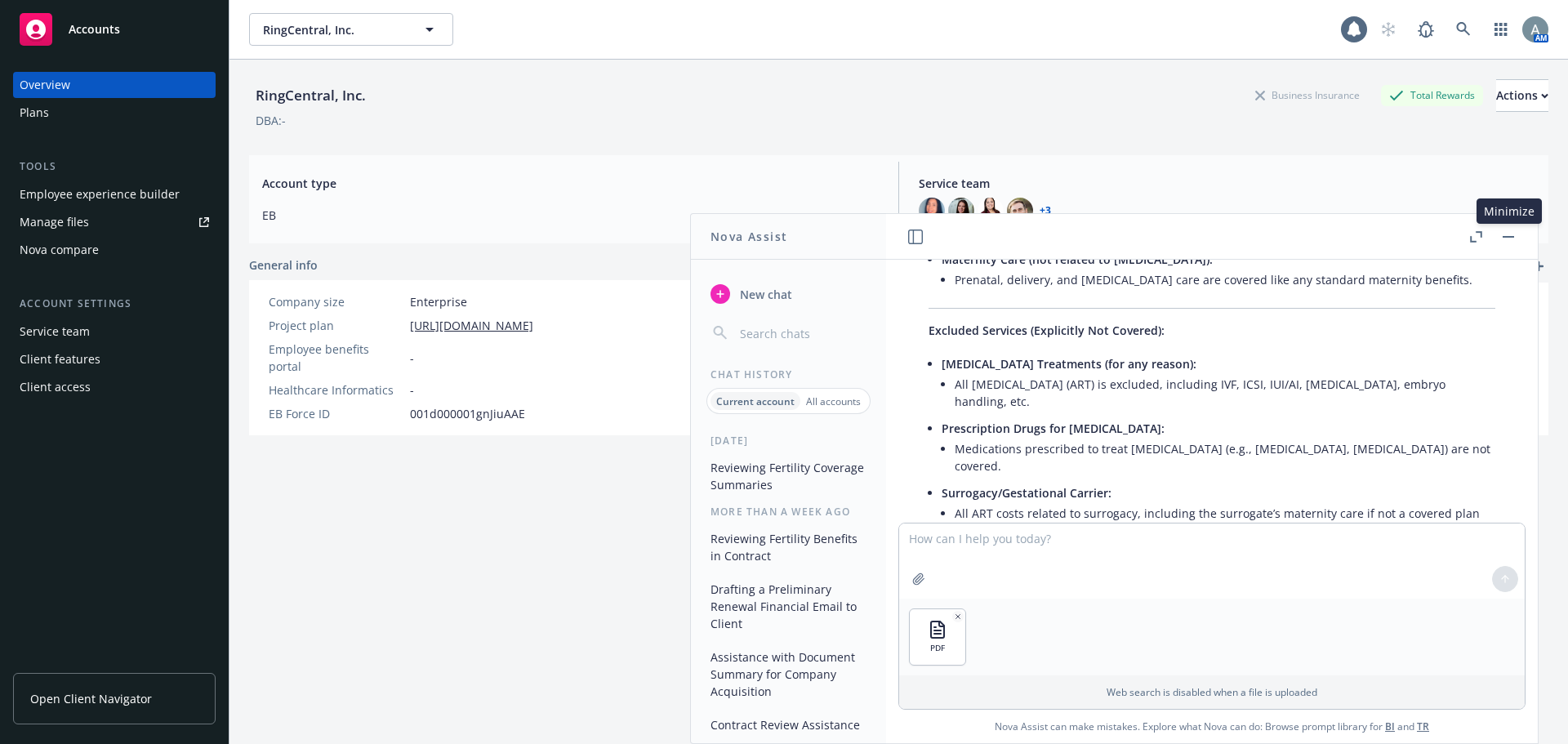
click at [1510, 241] on button "button" at bounding box center [1509, 237] width 19 height 19
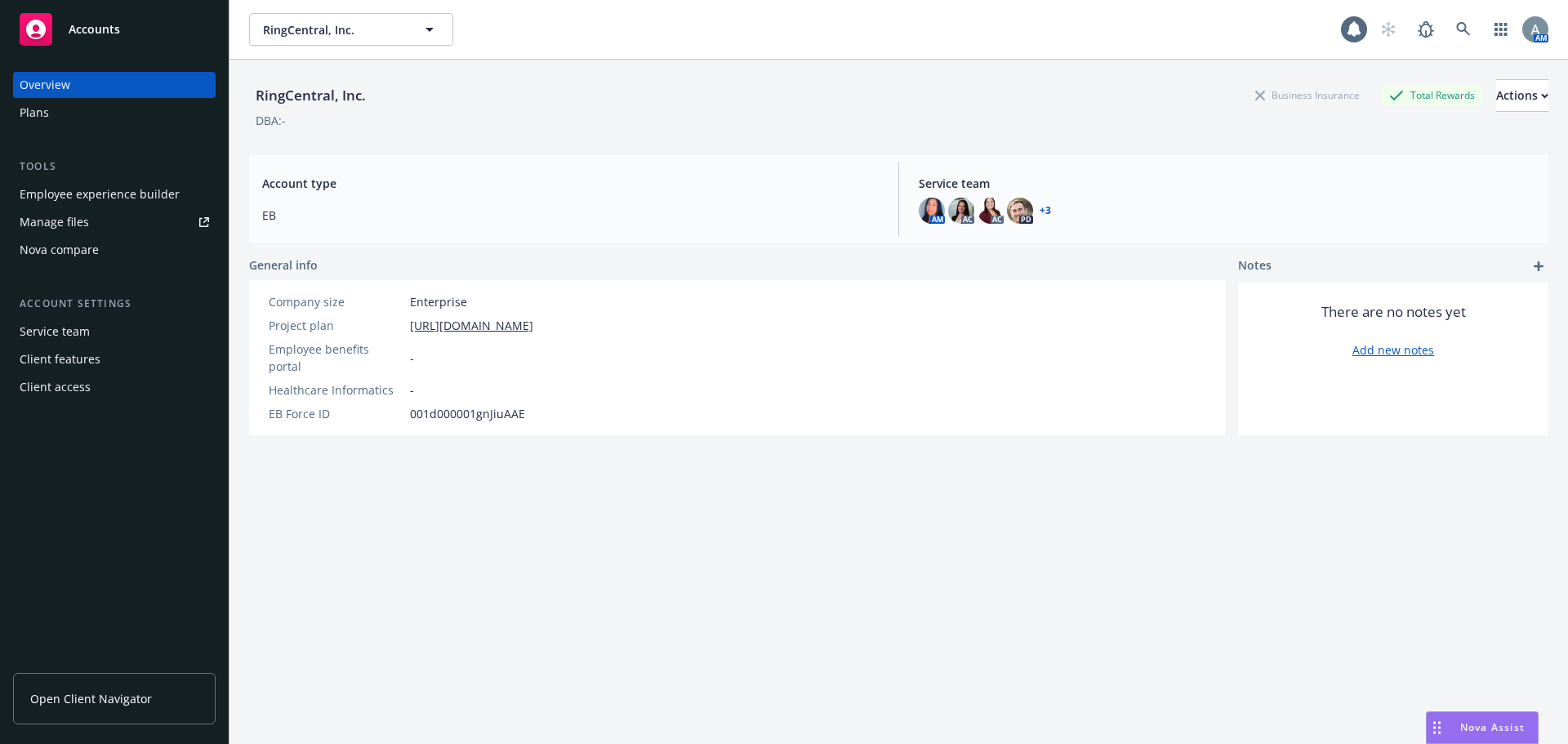
click at [1478, 732] on span "Nova Assist" at bounding box center [1492, 727] width 64 height 13
